Goal: Task Accomplishment & Management: Manage account settings

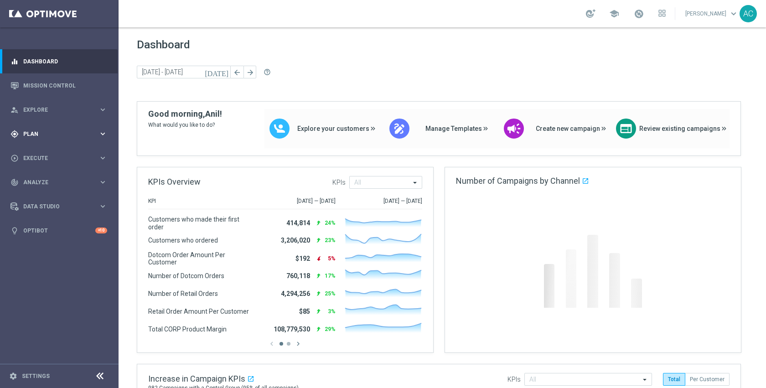
click at [42, 135] on span "Plan" at bounding box center [60, 133] width 75 height 5
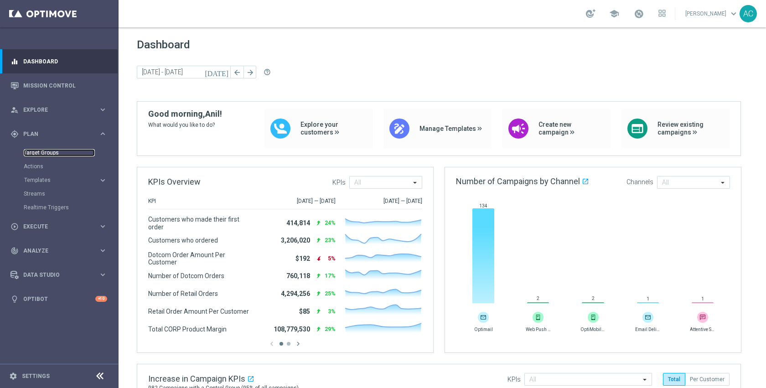
click at [47, 154] on link "Target Groups" at bounding box center [59, 152] width 71 height 7
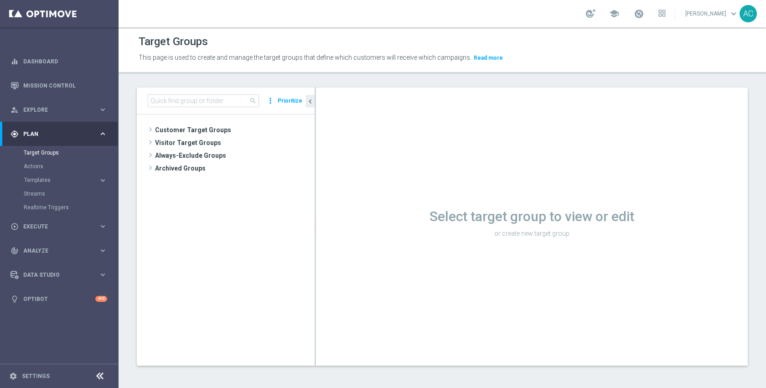
click at [229, 92] on div "search more_vert Prioritize" at bounding box center [226, 100] width 178 height 27
click at [228, 99] on input at bounding box center [203, 100] width 111 height 13
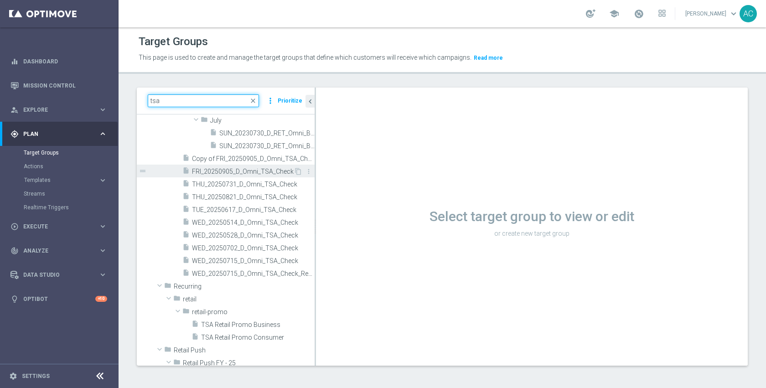
scroll to position [119, 0]
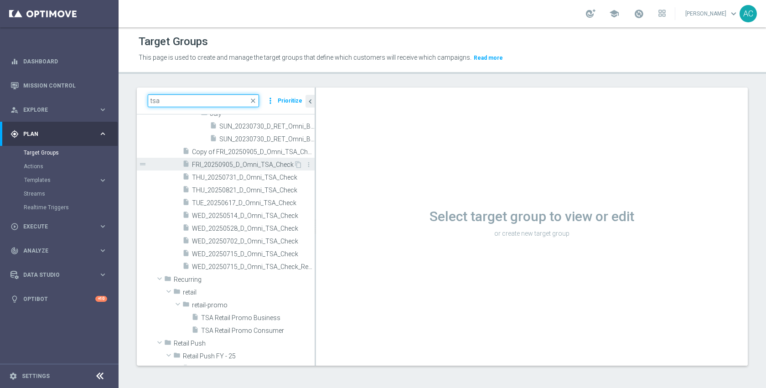
type input "tsa"
click at [241, 167] on span "FRI_20250905_D_Omni_TSA_Check" at bounding box center [243, 165] width 102 height 8
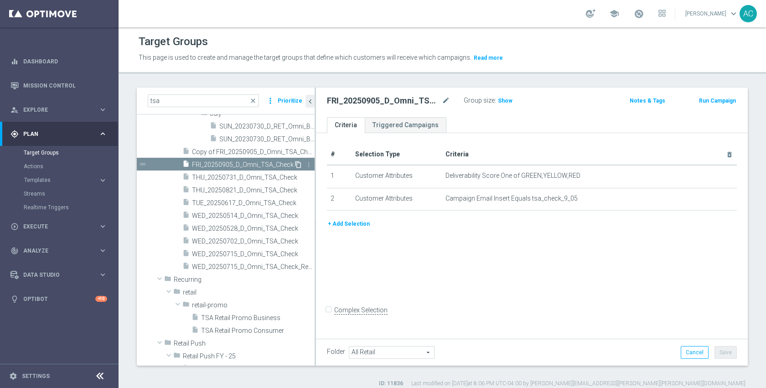
click at [294, 166] on icon "content_copy" at bounding box center [297, 164] width 7 height 7
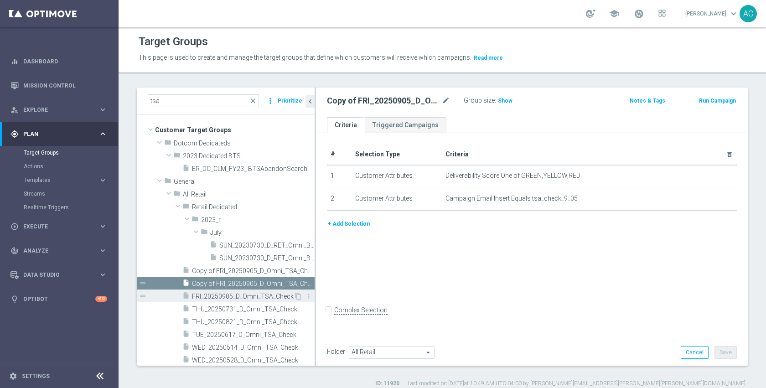
click at [249, 293] on span "FRI_20250905_D_Omni_TSA_Check" at bounding box center [243, 297] width 102 height 8
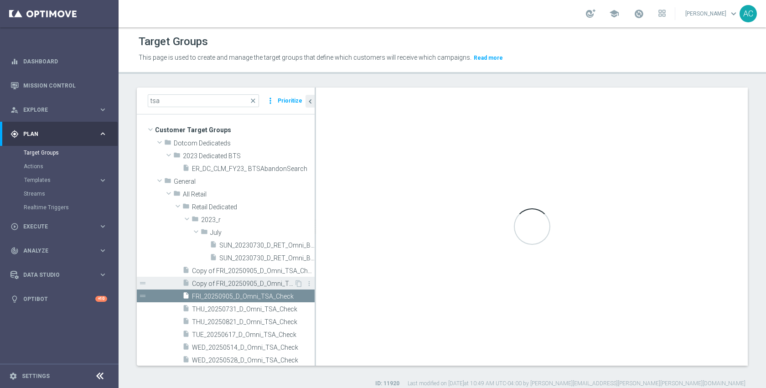
click at [248, 282] on span "Copy of FRI_20250905_D_Omni_TSA_Check (1)" at bounding box center [243, 284] width 102 height 8
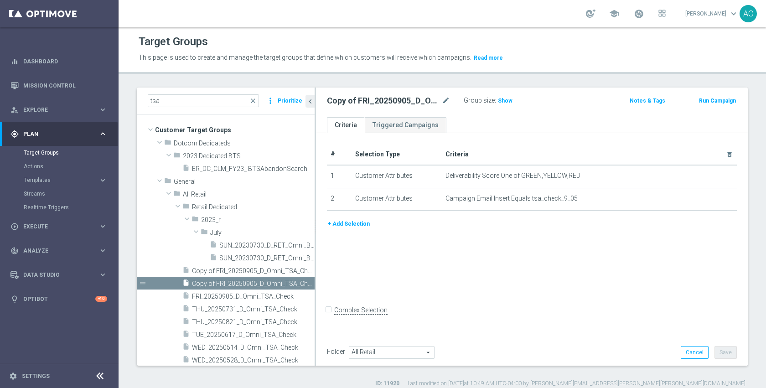
click at [616, 248] on div "# Selection Type Criteria delete_forever 1 Customer Attributes Deliverability S…" at bounding box center [532, 234] width 432 height 203
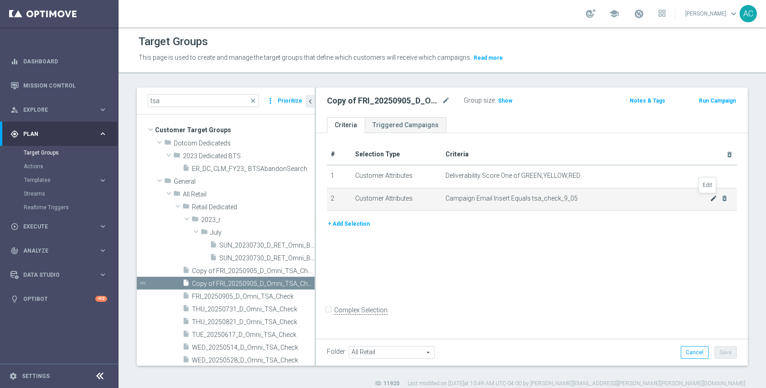
click at [709, 198] on icon "mode_edit" at bounding box center [712, 198] width 7 height 7
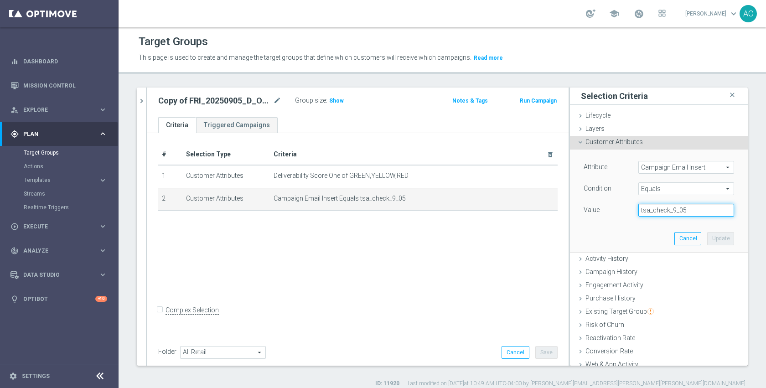
click at [686, 208] on input "tsa_check_9_05" at bounding box center [686, 210] width 96 height 13
type input "tsa_check_9_16"
click at [715, 238] on button "Update" at bounding box center [720, 238] width 27 height 13
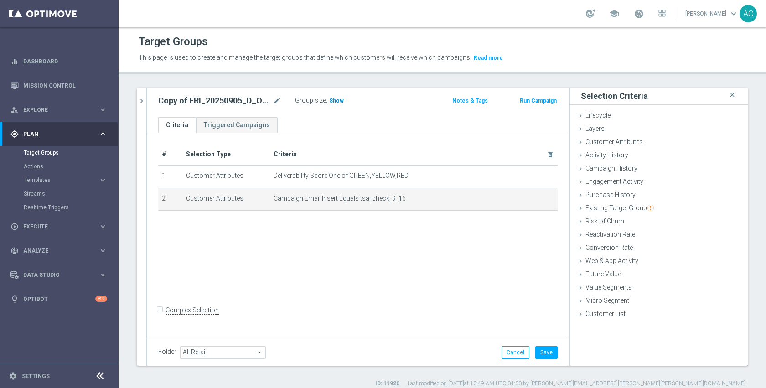
click at [332, 105] on h3 "Show" at bounding box center [336, 101] width 16 height 10
click at [333, 103] on span "Calculating…" at bounding box center [348, 99] width 41 height 7
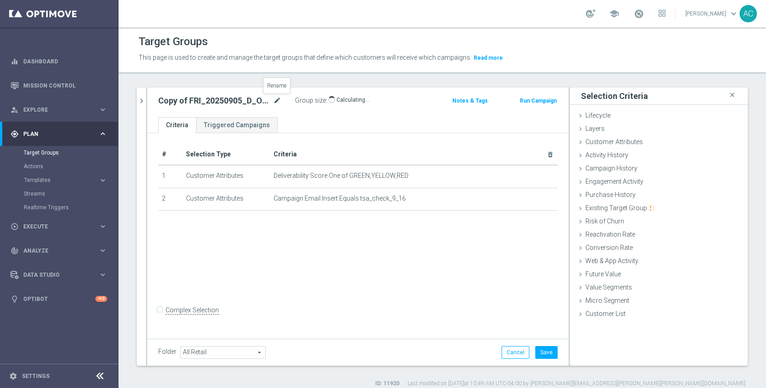
click at [278, 102] on icon "mode_edit" at bounding box center [277, 100] width 8 height 11
click at [257, 100] on input "Copy of FRI_20250905_D_Omni_TSA_Check (1)" at bounding box center [219, 101] width 123 height 13
drag, startPoint x: 207, startPoint y: 103, endPoint x: 218, endPoint y: 111, distance: 13.5
click at [207, 103] on input "Copy of FRI_20250905_D_Omni_TSA_Check (1)" at bounding box center [219, 101] width 123 height 13
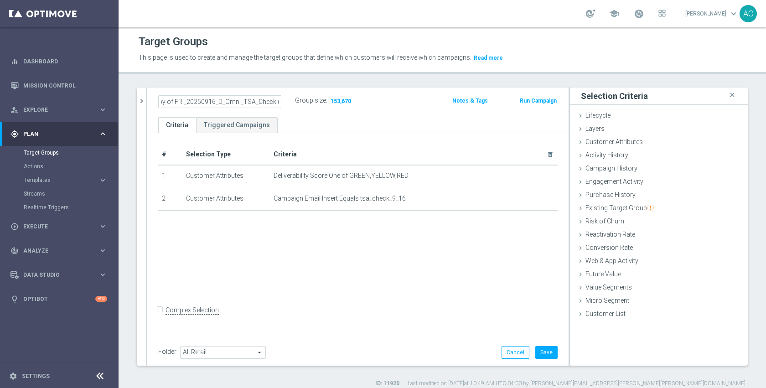
scroll to position [0, 0]
type input "TUE_20250916_D_Omni_TSA_Check"
click at [432, 290] on div "# Selection Type Criteria delete_forever 1 Customer Attributes Deliverability S…" at bounding box center [357, 234] width 421 height 203
click at [541, 350] on button "Save" at bounding box center [546, 352] width 22 height 13
click at [483, 289] on div "# Selection Type Criteria delete_forever 1 Customer Attributes Deliverability S…" at bounding box center [357, 234] width 421 height 203
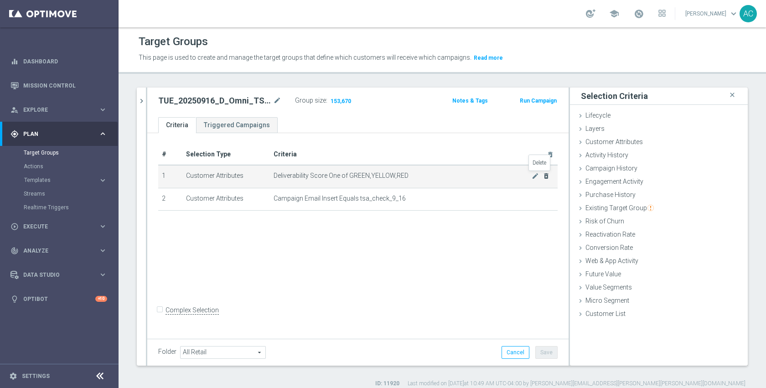
click at [542, 176] on icon "delete_forever" at bounding box center [545, 175] width 7 height 7
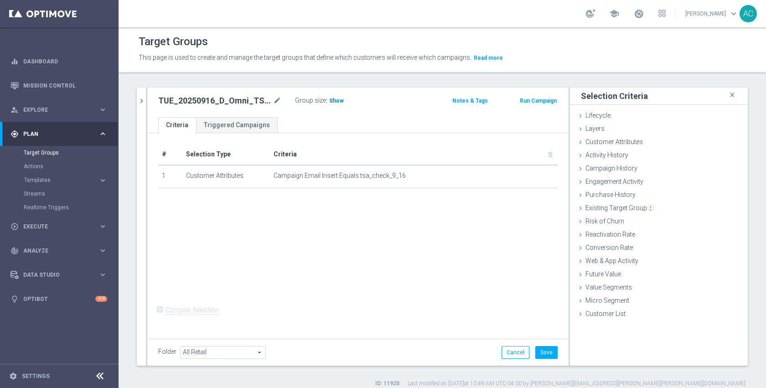
click at [334, 99] on span "Show" at bounding box center [336, 101] width 15 height 6
click at [497, 283] on div "# Selection Type Criteria delete_forever 1 Customer Attributes Campaign Email I…" at bounding box center [357, 234] width 421 height 203
click at [504, 351] on button "Cancel" at bounding box center [515, 352] width 28 height 13
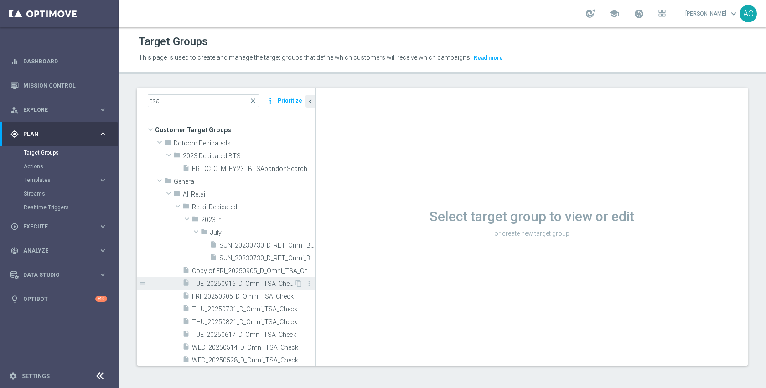
click at [241, 288] on div "insert_drive_file TUE_20250916_D_Omni_TSA_Check" at bounding box center [238, 283] width 112 height 13
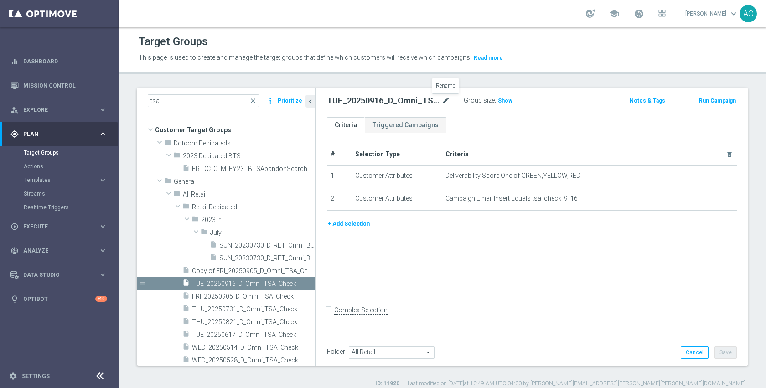
click at [445, 100] on icon "mode_edit" at bounding box center [446, 100] width 8 height 11
click at [471, 252] on div "# Selection Type Criteria delete_forever 1 Customer Attributes Deliverability S…" at bounding box center [532, 234] width 432 height 203
click at [505, 99] on span "Show" at bounding box center [505, 101] width 15 height 6
click at [510, 101] on span "153,670" at bounding box center [509, 102] width 22 height 9
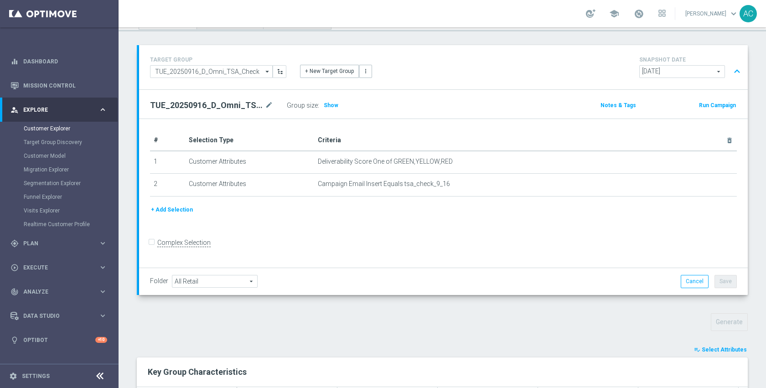
scroll to position [53, 0]
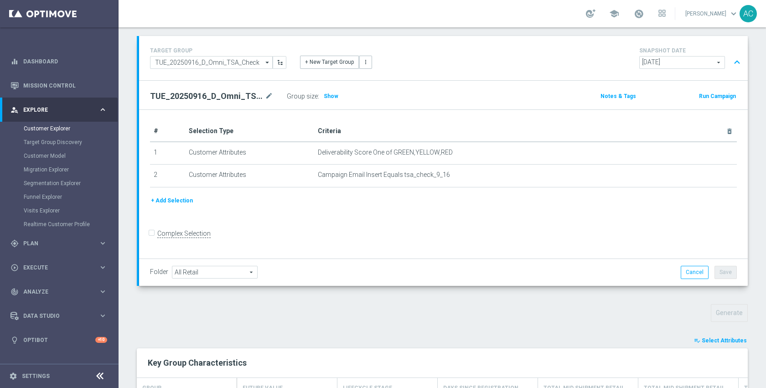
click at [707, 342] on span "Select Attributes" at bounding box center [723, 340] width 45 height 6
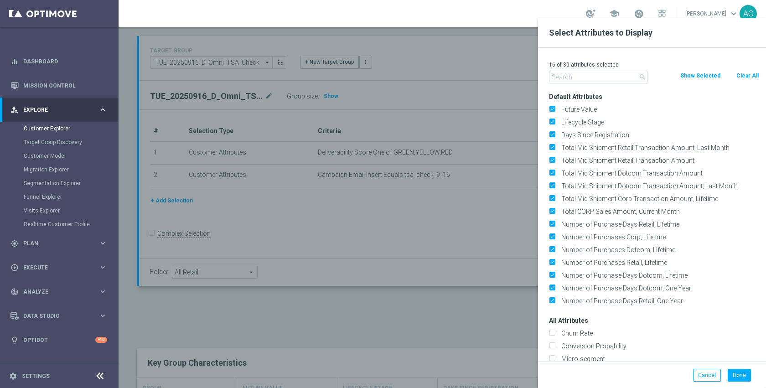
click at [749, 72] on button "Clear All" at bounding box center [747, 76] width 24 height 10
checkbox input "false"
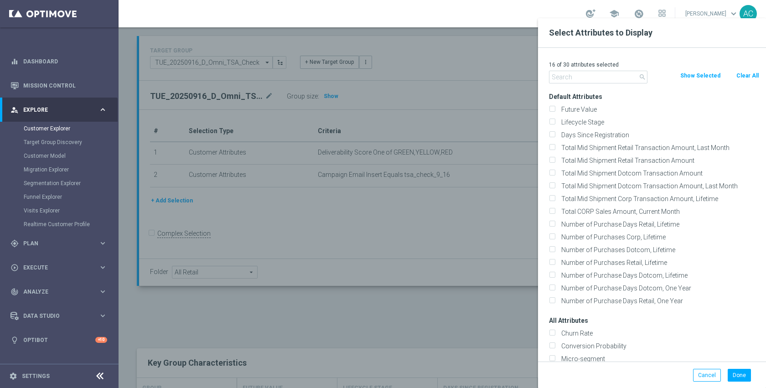
checkbox input "false"
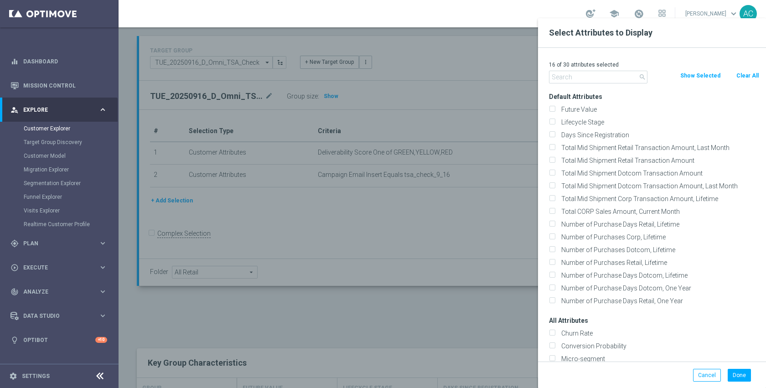
checkbox input "false"
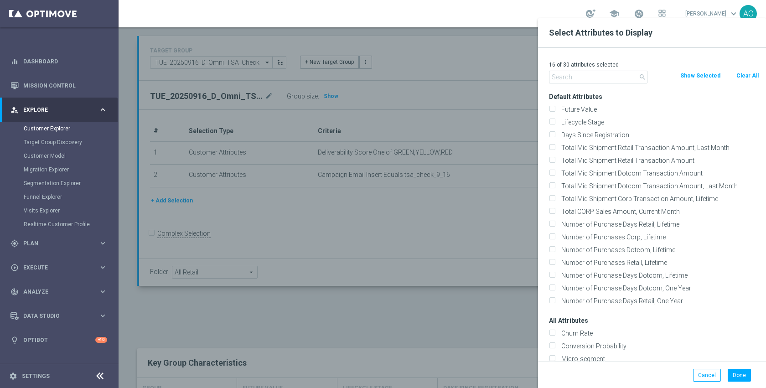
checkbox input "false"
click at [617, 77] on input "text" at bounding box center [598, 77] width 98 height 13
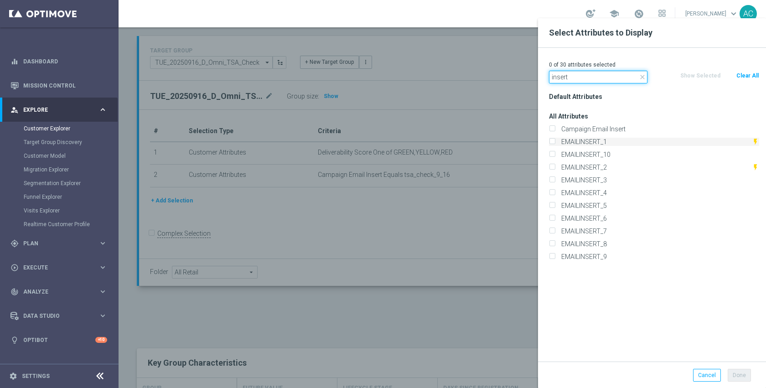
type input "insert"
click at [610, 139] on label "EMAILINSERT_1" at bounding box center [655, 142] width 194 height 8
click at [555, 140] on input "EMAILINSERT_1" at bounding box center [552, 143] width 6 height 6
checkbox input "true"
click at [609, 165] on label "EMAILINSERT_2" at bounding box center [655, 167] width 194 height 8
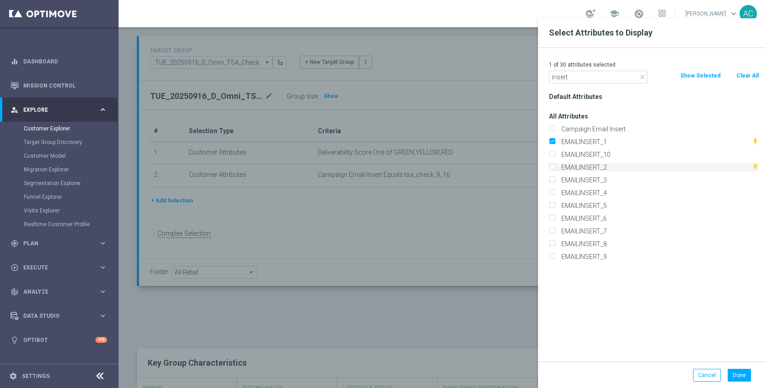
click at [555, 165] on input "EMAILINSERT_2" at bounding box center [552, 168] width 6 height 6
checkbox input "true"
click at [609, 176] on label "EMAILINSERT_3" at bounding box center [658, 180] width 201 height 8
click at [555, 178] on input "EMAILINSERT_3" at bounding box center [552, 181] width 6 height 6
checkbox input "true"
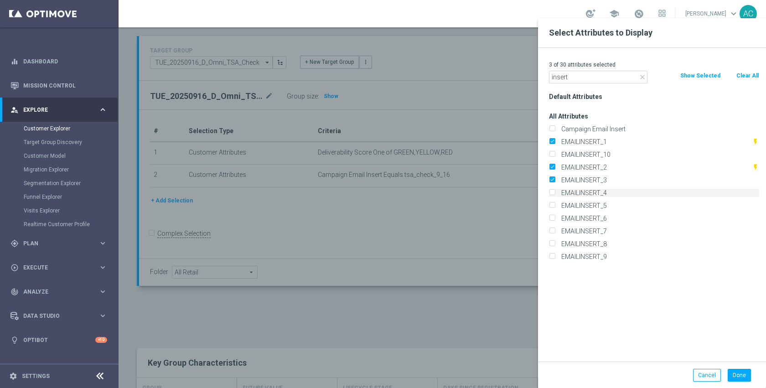
click at [609, 190] on label "EMAILINSERT_4" at bounding box center [658, 193] width 201 height 8
click at [555, 191] on input "EMAILINSERT_4" at bounding box center [552, 194] width 6 height 6
checkbox input "true"
click at [748, 378] on button "Done" at bounding box center [738, 375] width 23 height 13
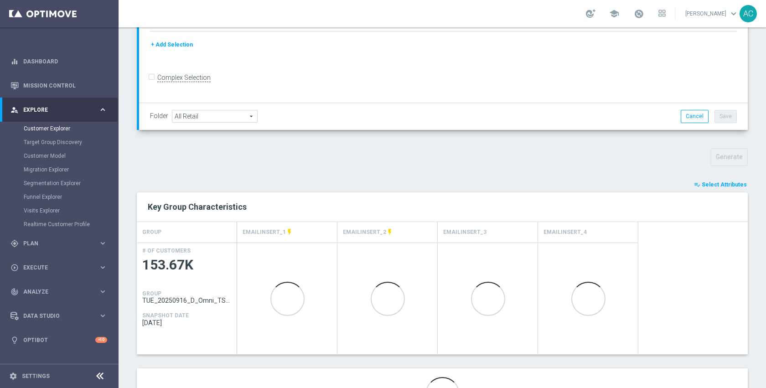
scroll to position [264, 0]
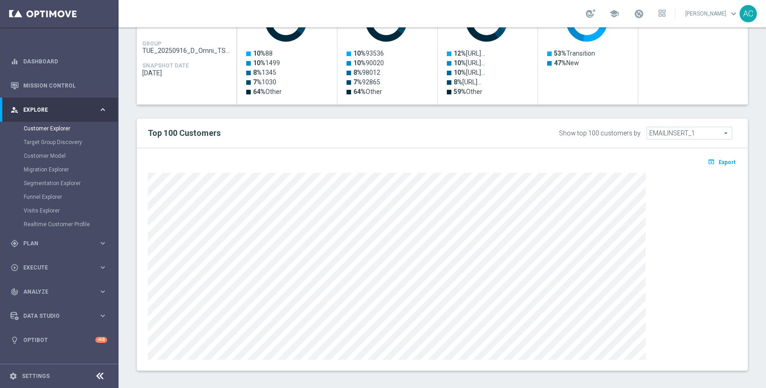
scroll to position [464, 0]
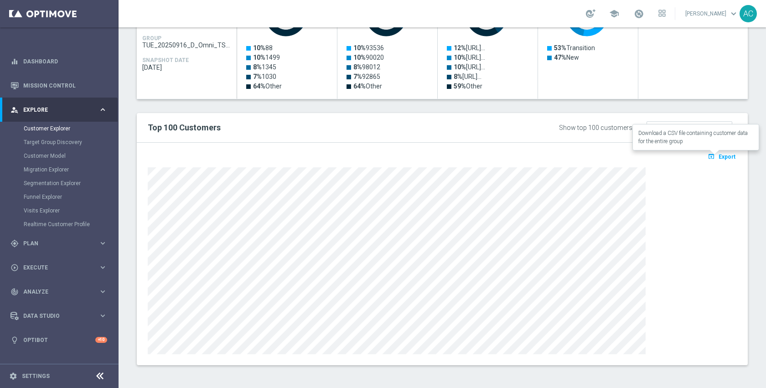
click at [707, 157] on icon "open_in_browser" at bounding box center [712, 156] width 10 height 7
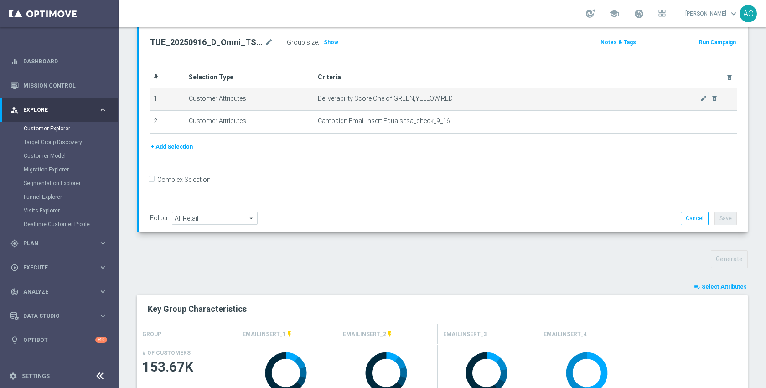
scroll to position [42, 0]
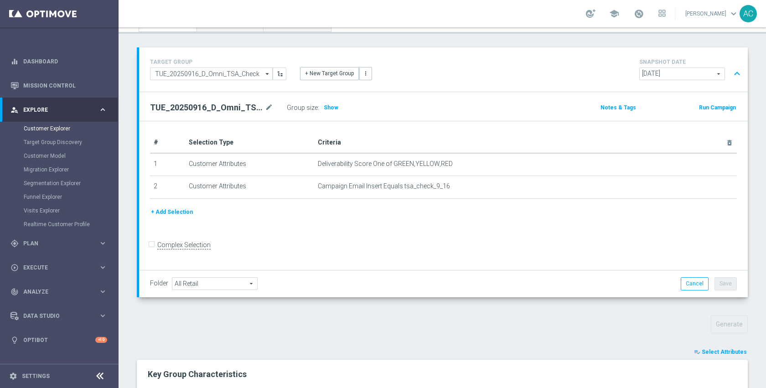
click at [162, 212] on button "+ Add Selection" at bounding box center [172, 212] width 44 height 10
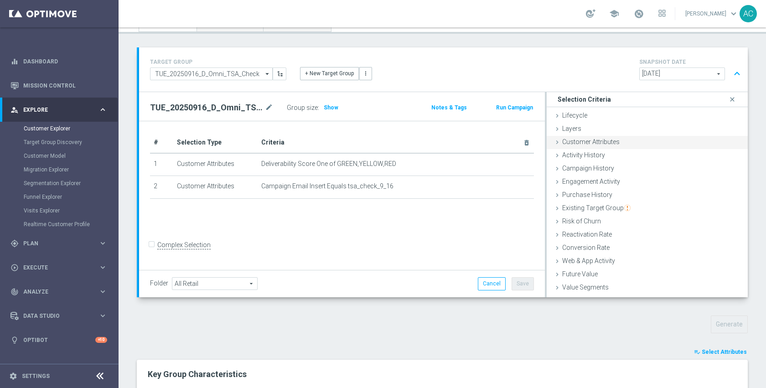
click at [604, 146] on div "Customer Attributes done" at bounding box center [646, 143] width 201 height 14
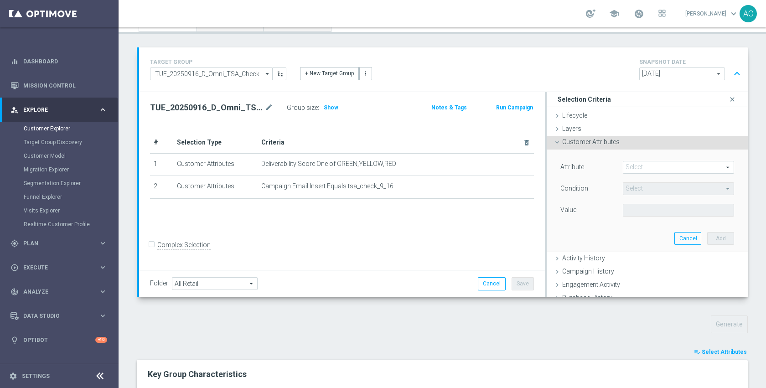
click at [627, 165] on span at bounding box center [678, 167] width 110 height 12
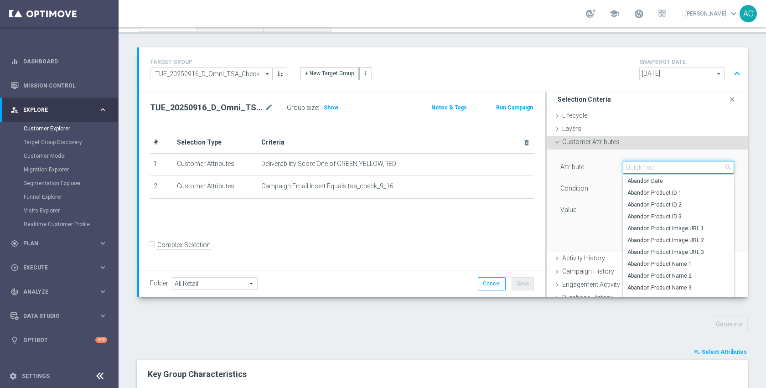
click at [627, 165] on input "search" at bounding box center [677, 167] width 111 height 13
type input "inser"
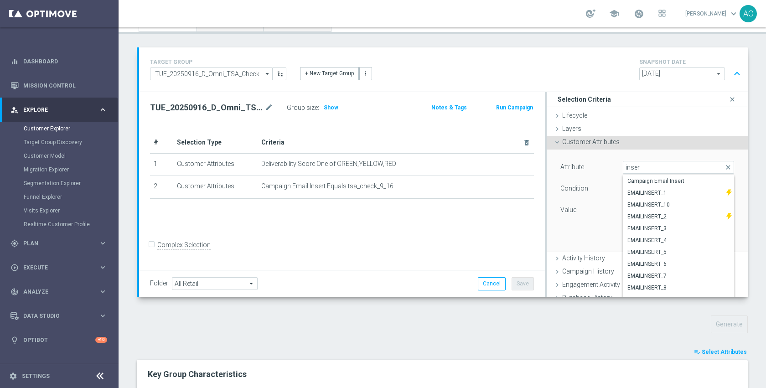
click at [642, 190] on span "EMAILINSERT_1" at bounding box center [674, 192] width 94 height 7
type input "EMAILINSERT_1"
type input "Equals"
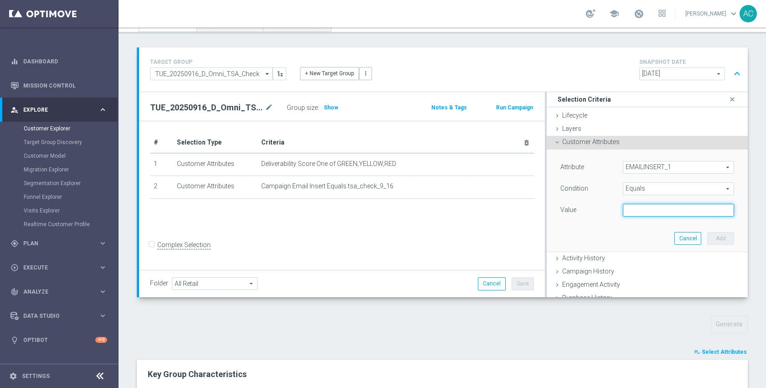
click at [640, 208] on input "text" at bounding box center [677, 210] width 111 height 13
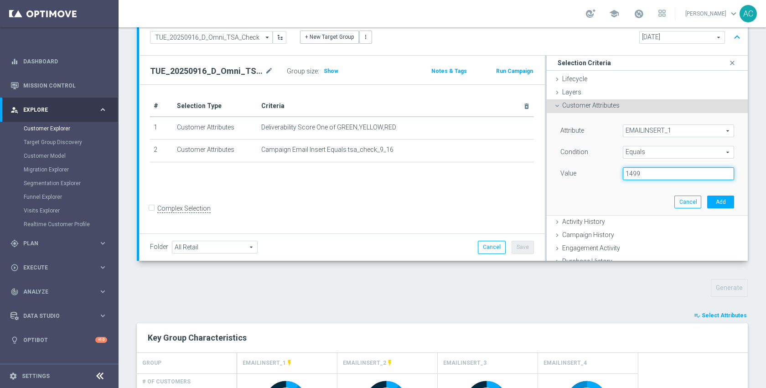
scroll to position [211, 0]
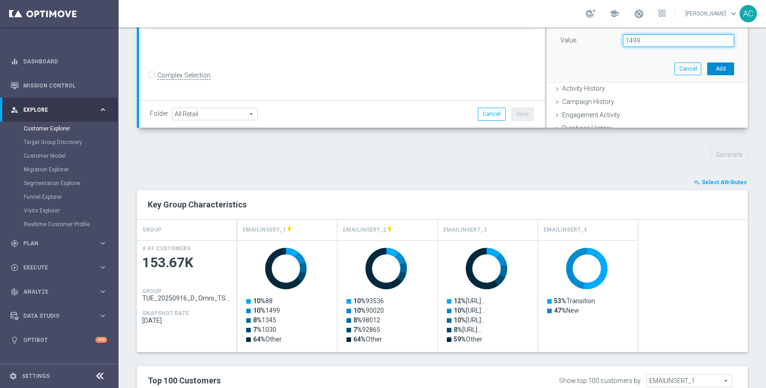
type input "1499"
click at [713, 69] on button "Add" at bounding box center [720, 68] width 27 height 13
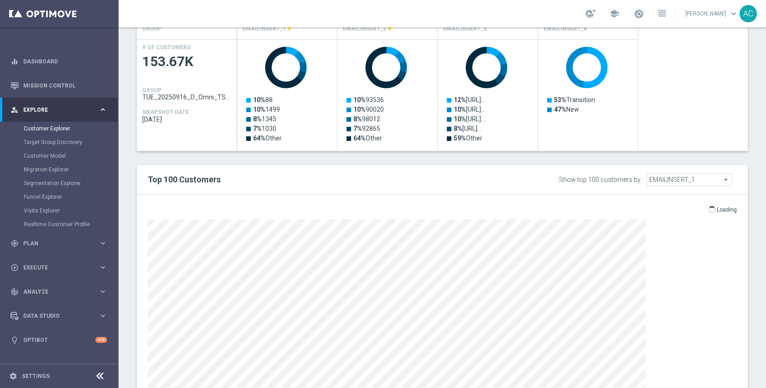
scroll to position [283, 0]
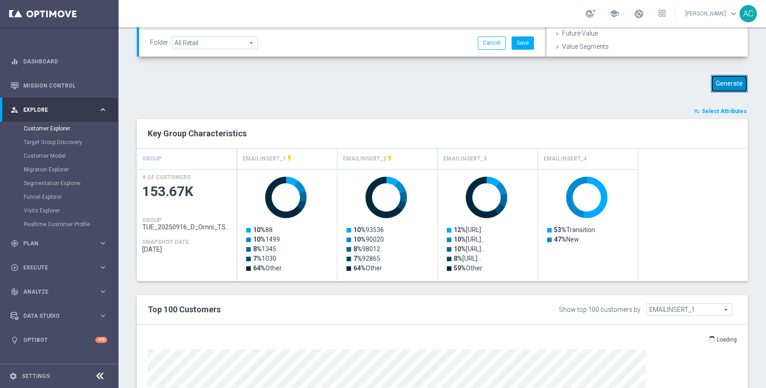
click at [718, 92] on button "Generate" at bounding box center [728, 84] width 37 height 18
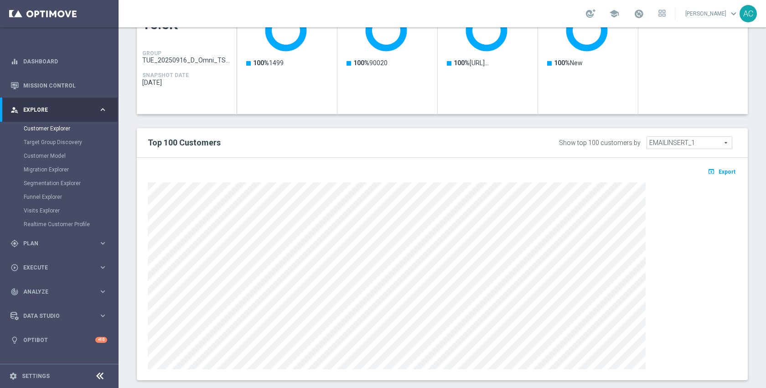
scroll to position [83, 0]
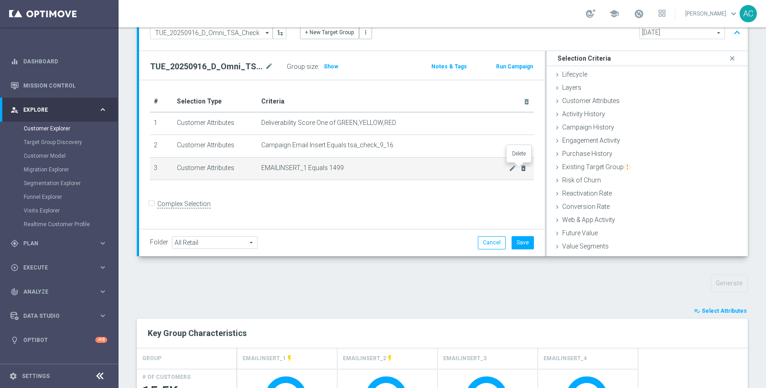
click at [519, 169] on icon "delete_forever" at bounding box center [522, 167] width 7 height 7
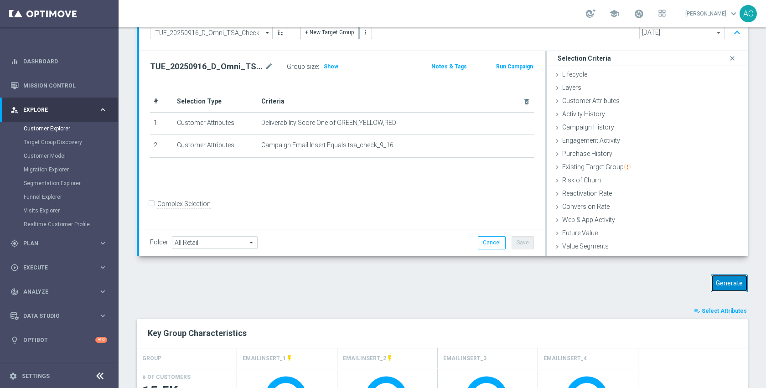
click at [724, 289] on button "Generate" at bounding box center [728, 283] width 37 height 18
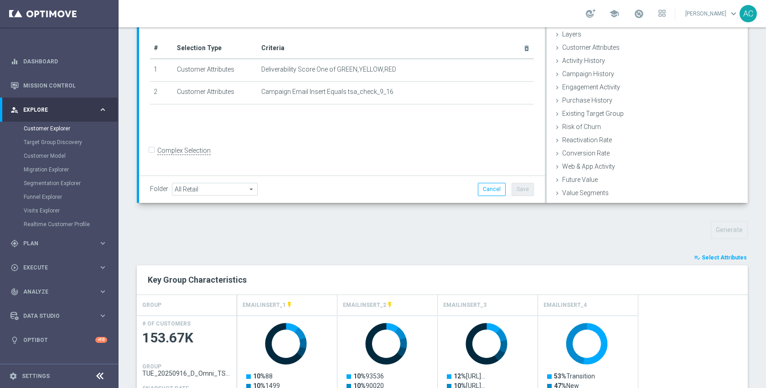
scroll to position [0, 0]
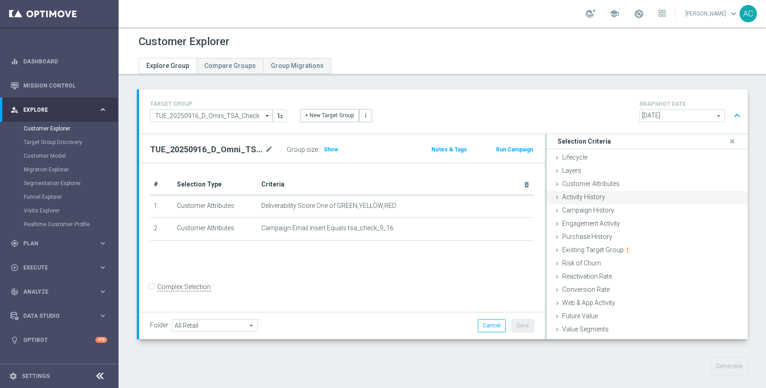
drag, startPoint x: 604, startPoint y: 188, endPoint x: 622, endPoint y: 197, distance: 20.2
click at [604, 188] on div "Customer Attributes done selection saved" at bounding box center [646, 185] width 201 height 14
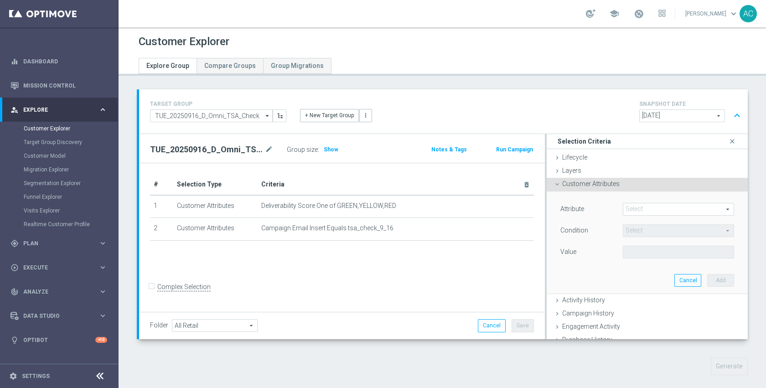
click at [645, 209] on span at bounding box center [678, 209] width 110 height 12
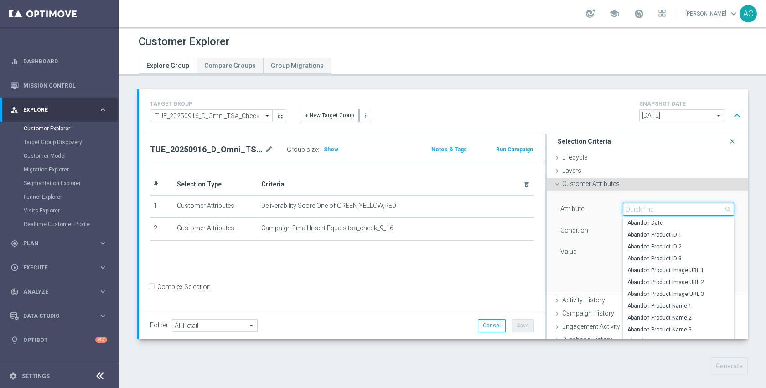
click at [645, 209] on input "search" at bounding box center [677, 209] width 111 height 13
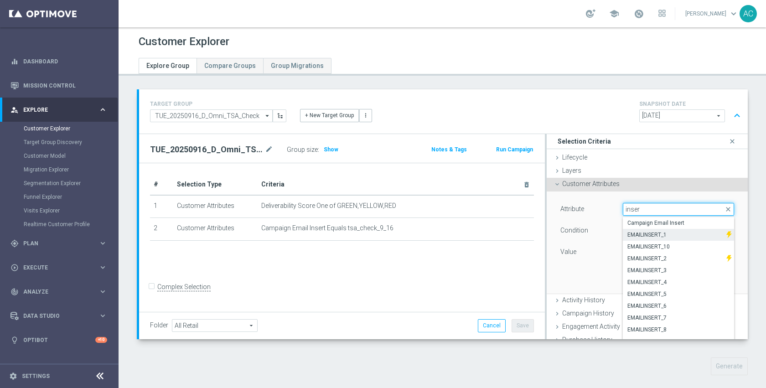
type input "inser"
click at [665, 232] on span "EMAILINSERT_1" at bounding box center [674, 234] width 94 height 7
type input "EMAILINSERT_1"
type input "Equals"
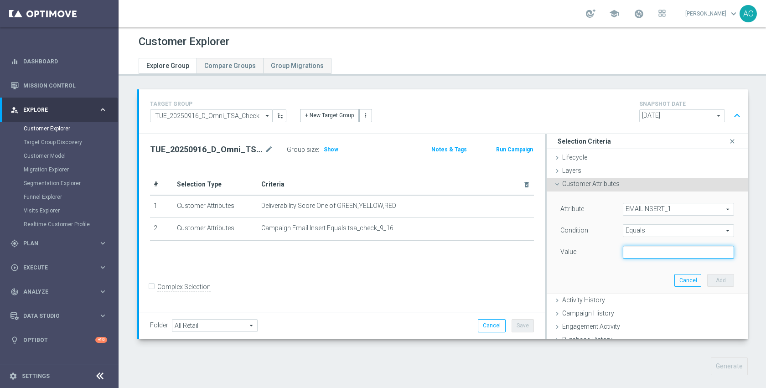
click at [668, 254] on input "text" at bounding box center [677, 252] width 111 height 13
type input "1345"
click at [709, 273] on div "Attribute EMAILINSERT_1 EMAILINSERT_1 arrow_drop_down search Condition Equals E…" at bounding box center [646, 242] width 187 height 102
click at [709, 278] on button "Add" at bounding box center [720, 280] width 27 height 13
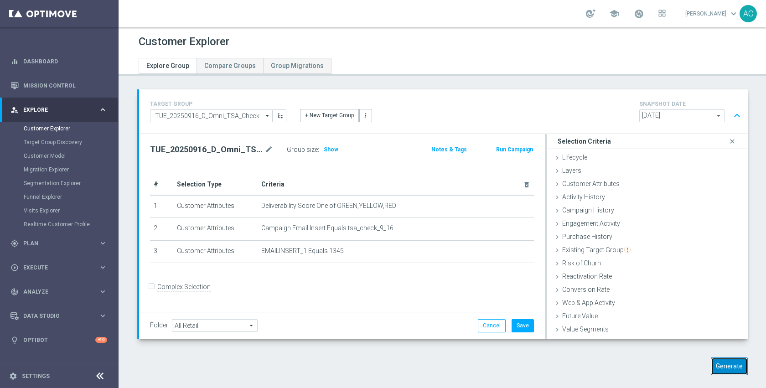
click at [712, 358] on button "Generate" at bounding box center [728, 366] width 37 height 18
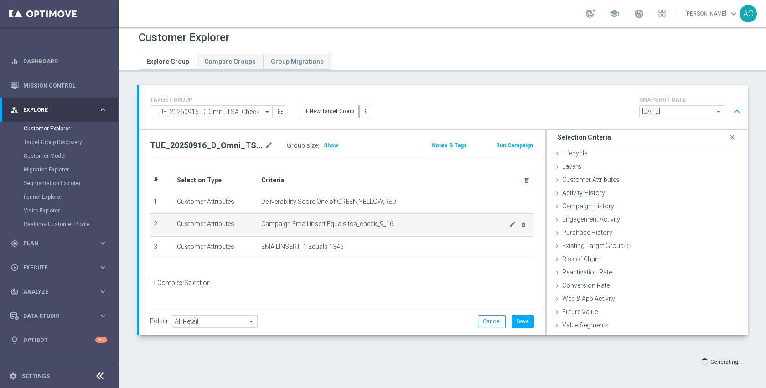
scroll to position [9, 0]
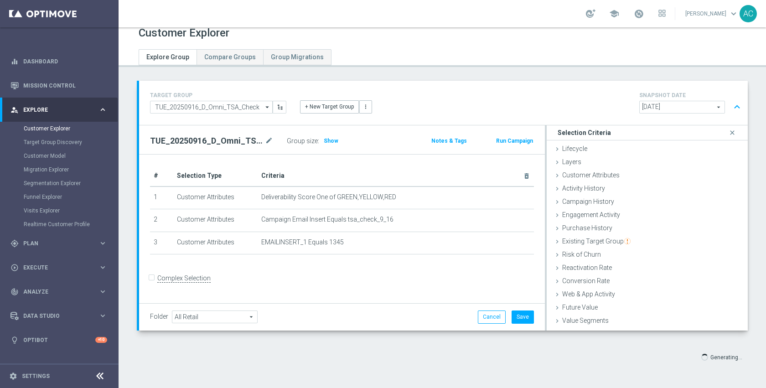
click at [437, 288] on form "Complex Selection Invalid Expression" at bounding box center [342, 287] width 384 height 32
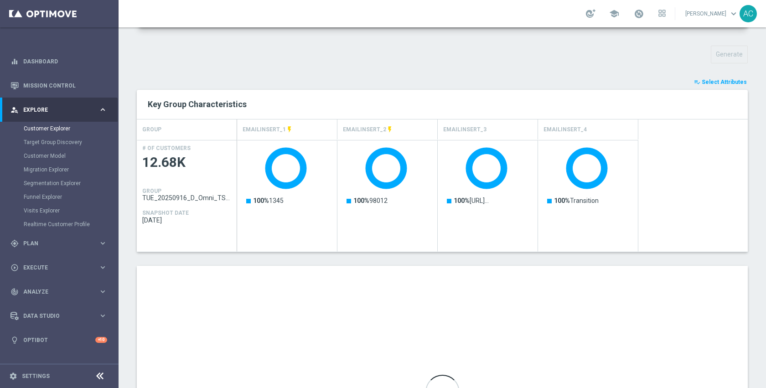
scroll to position [464, 0]
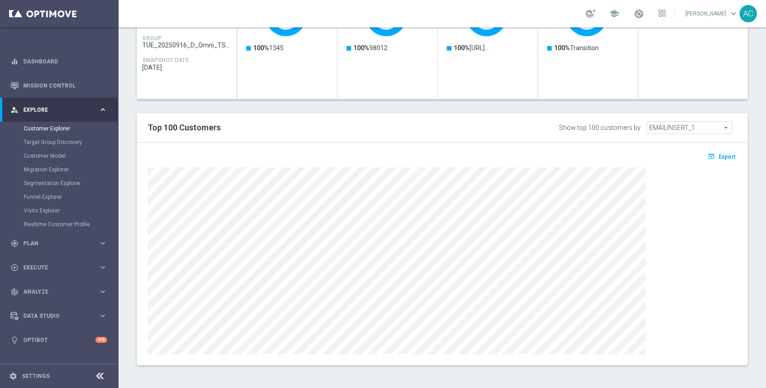
click at [376, 130] on h2 "Top 100 Customers" at bounding box center [317, 127] width 338 height 11
